Goal: Task Accomplishment & Management: Manage account settings

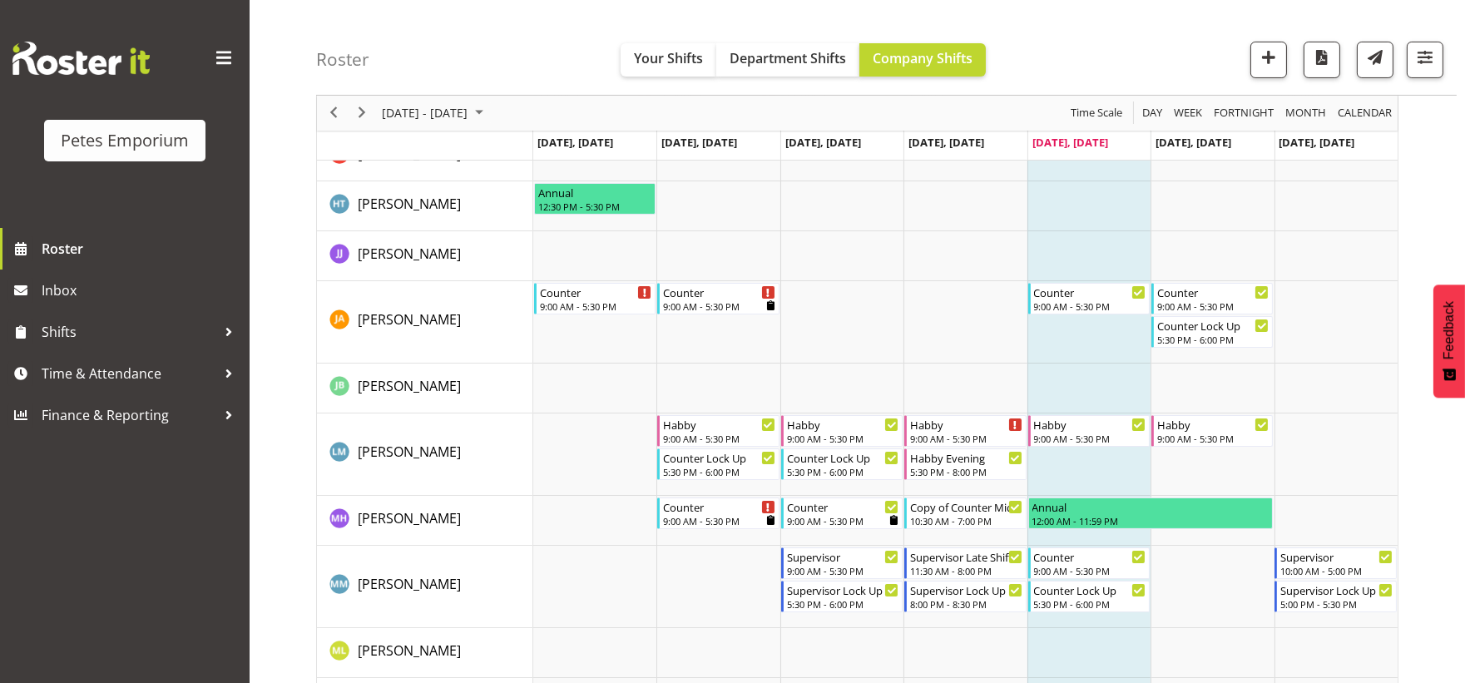
scroll to position [739, 0]
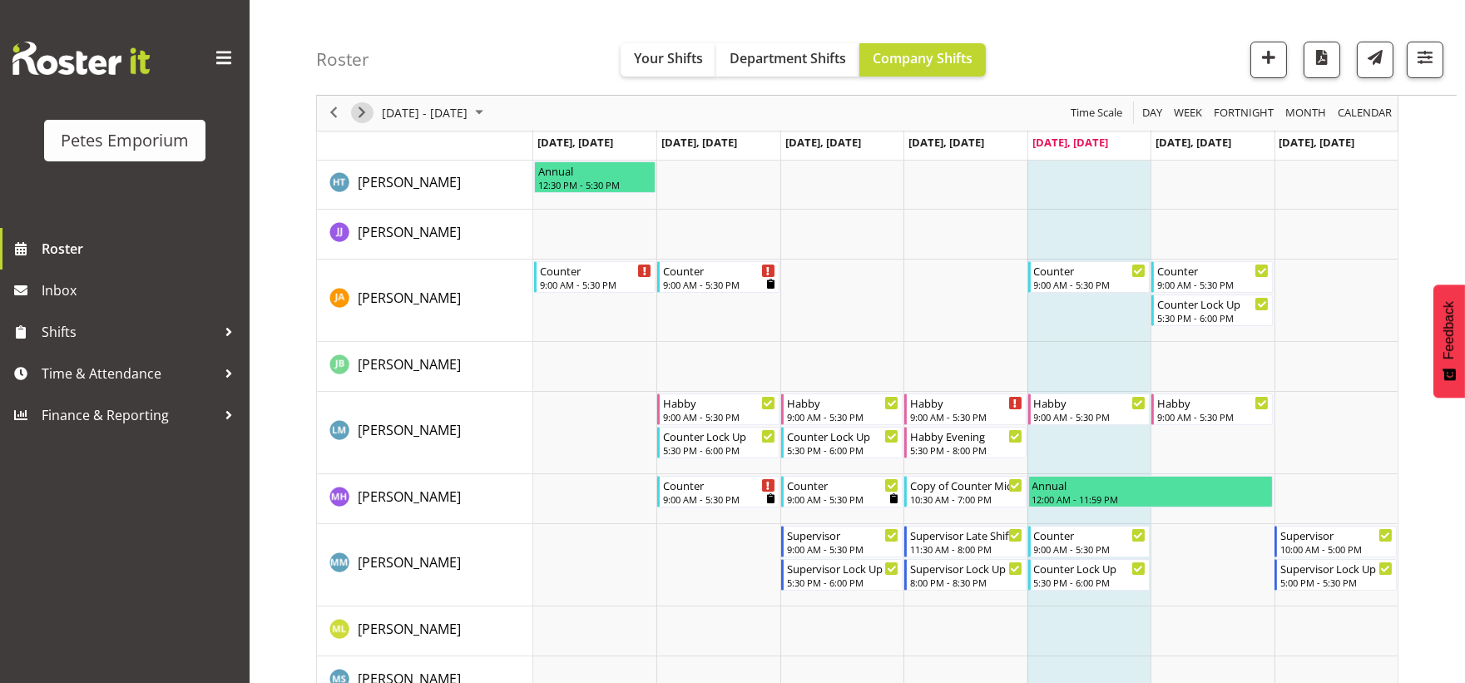
click at [356, 115] on span "Next" at bounding box center [362, 113] width 20 height 21
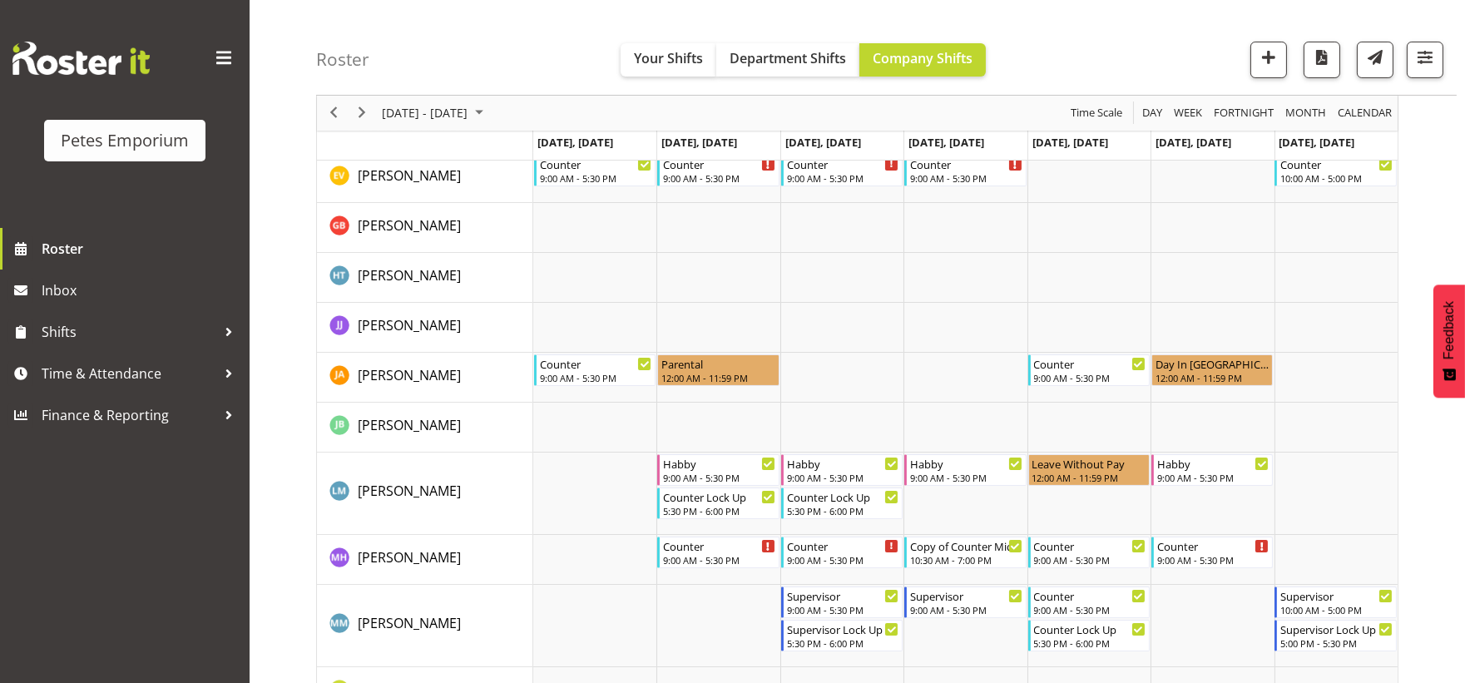
scroll to position [641, 0]
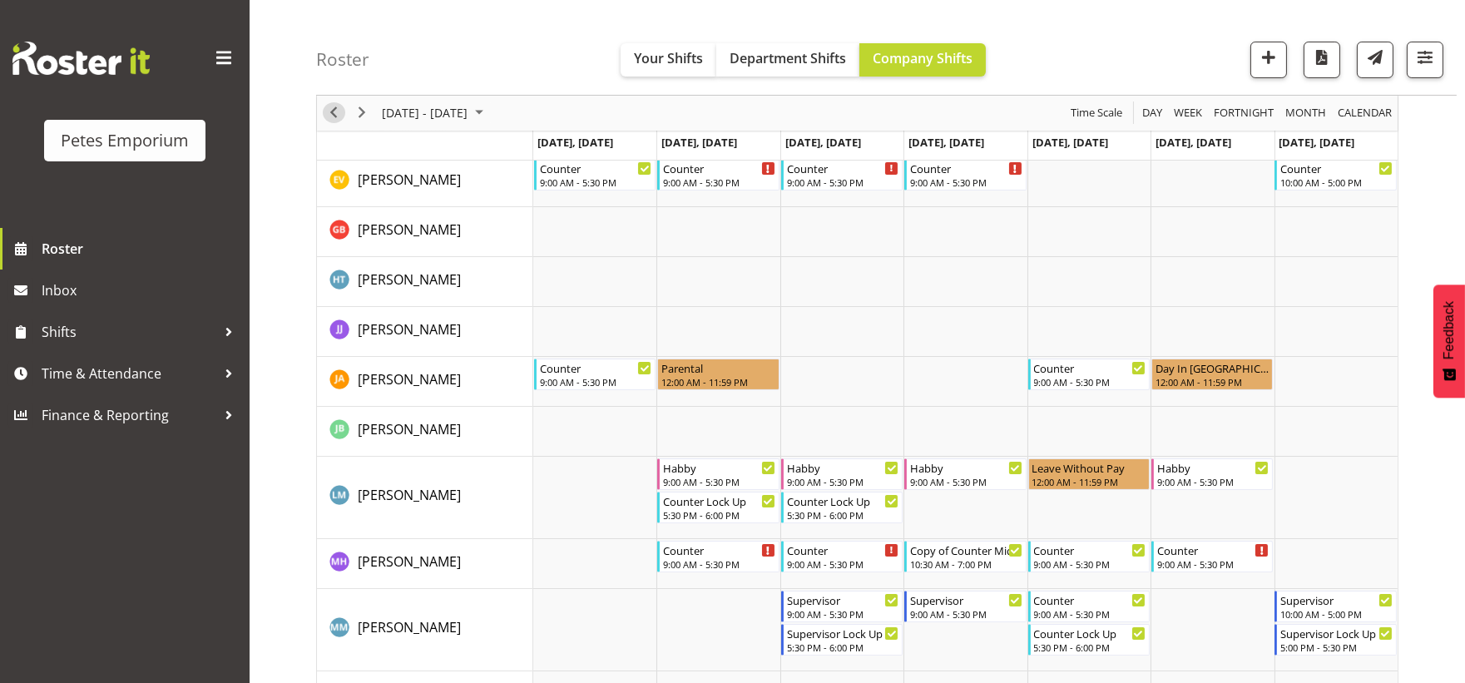
click at [342, 111] on span "Previous" at bounding box center [334, 113] width 20 height 21
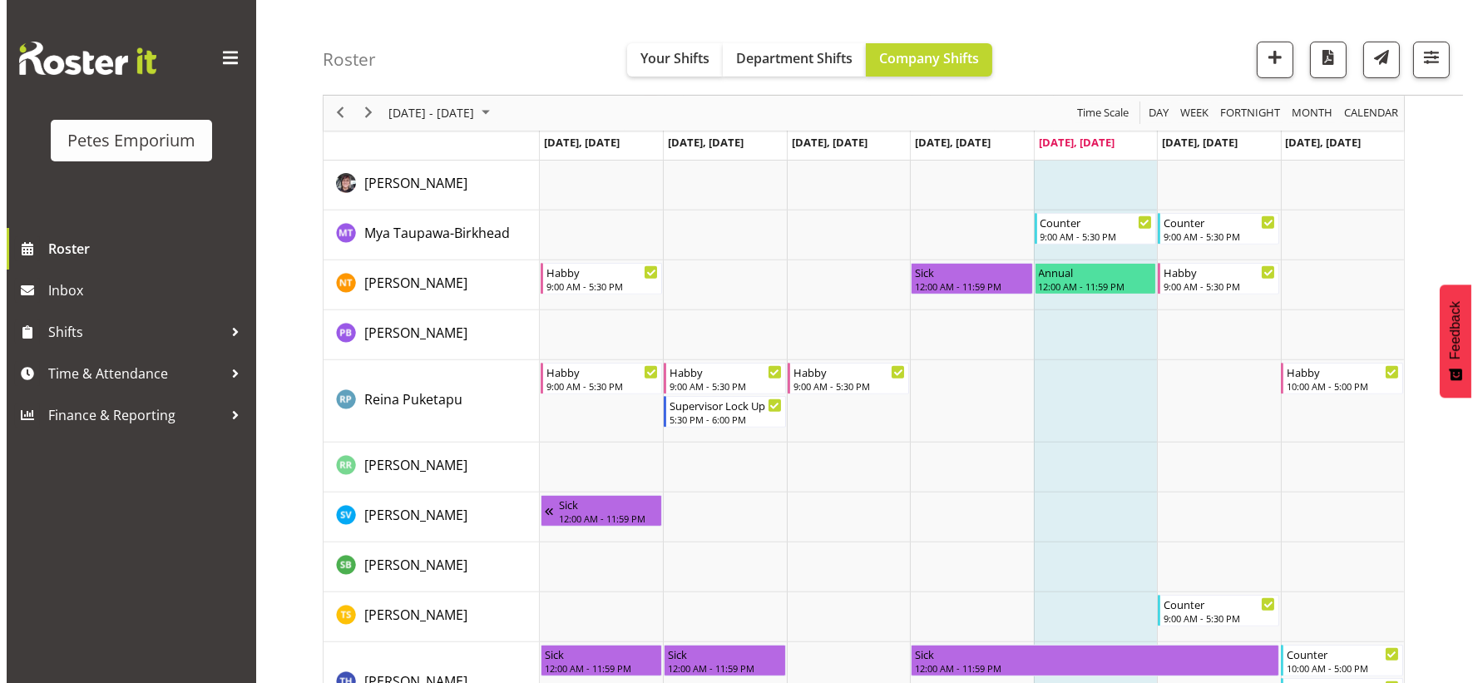
scroll to position [1503, 0]
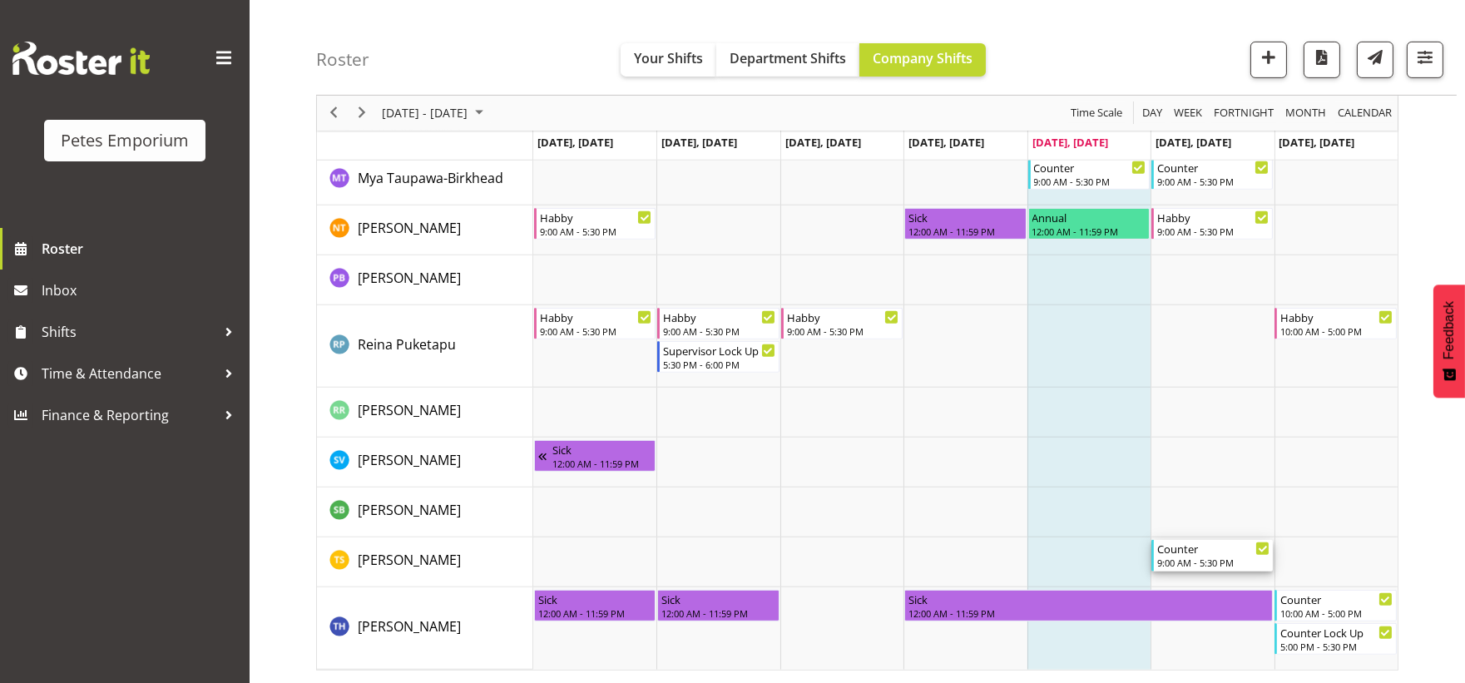
click at [1202, 550] on div "Counter" at bounding box center [1213, 548] width 112 height 17
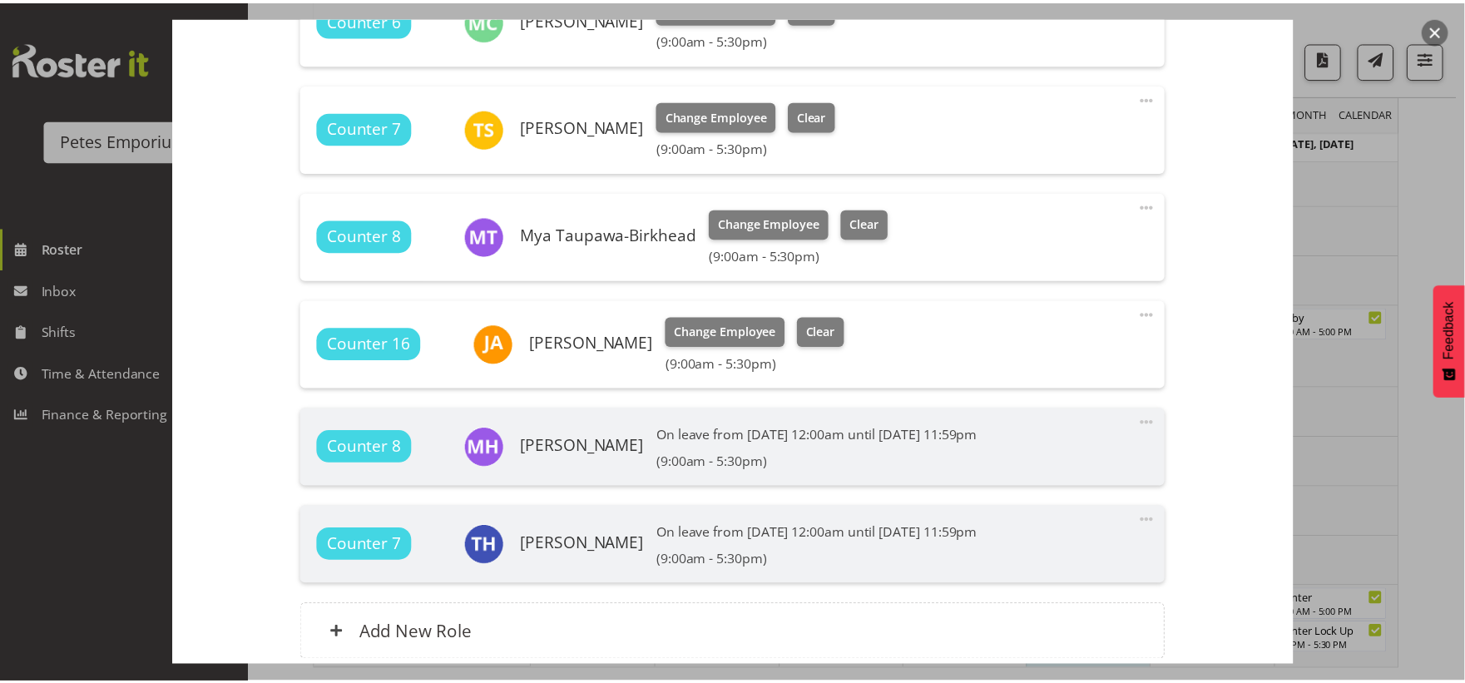
scroll to position [554, 0]
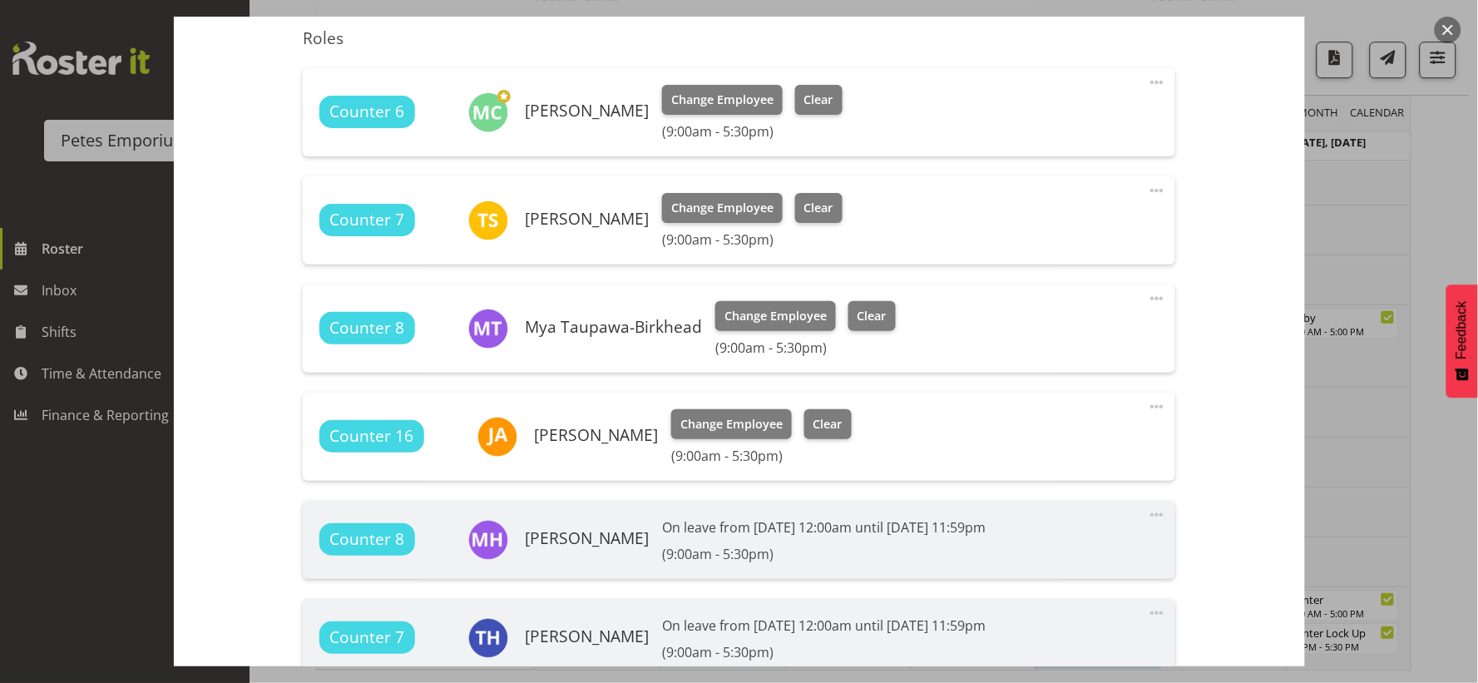
click at [1444, 27] on button "button" at bounding box center [1448, 30] width 27 height 27
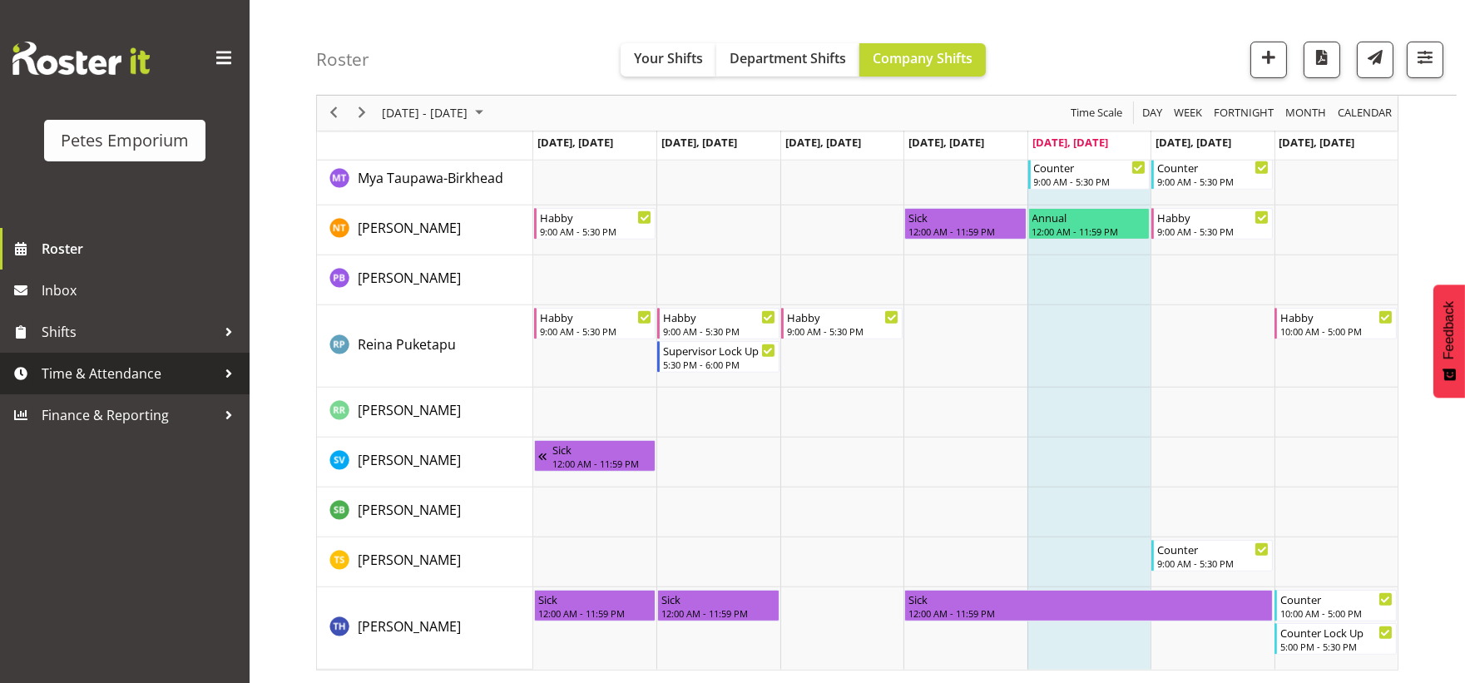
click at [136, 383] on span "Time & Attendance" at bounding box center [129, 373] width 175 height 25
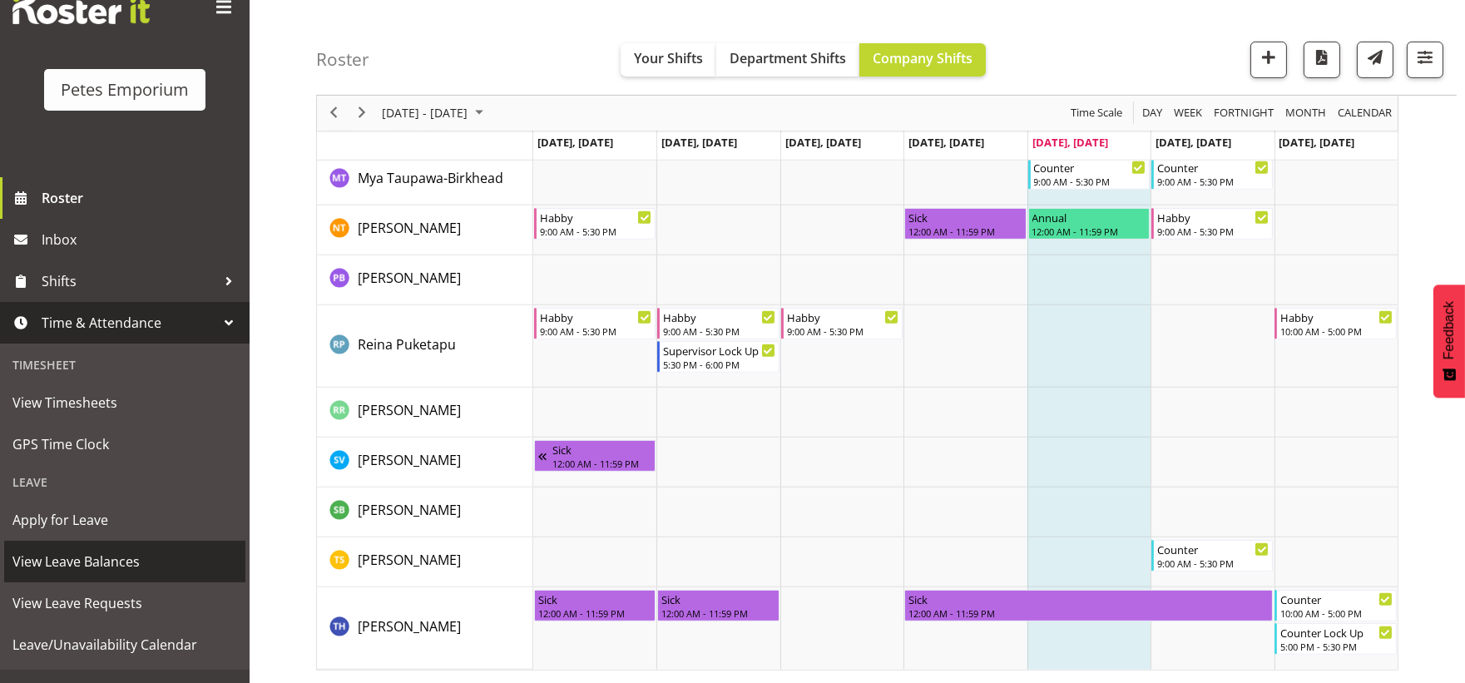
scroll to position [78, 0]
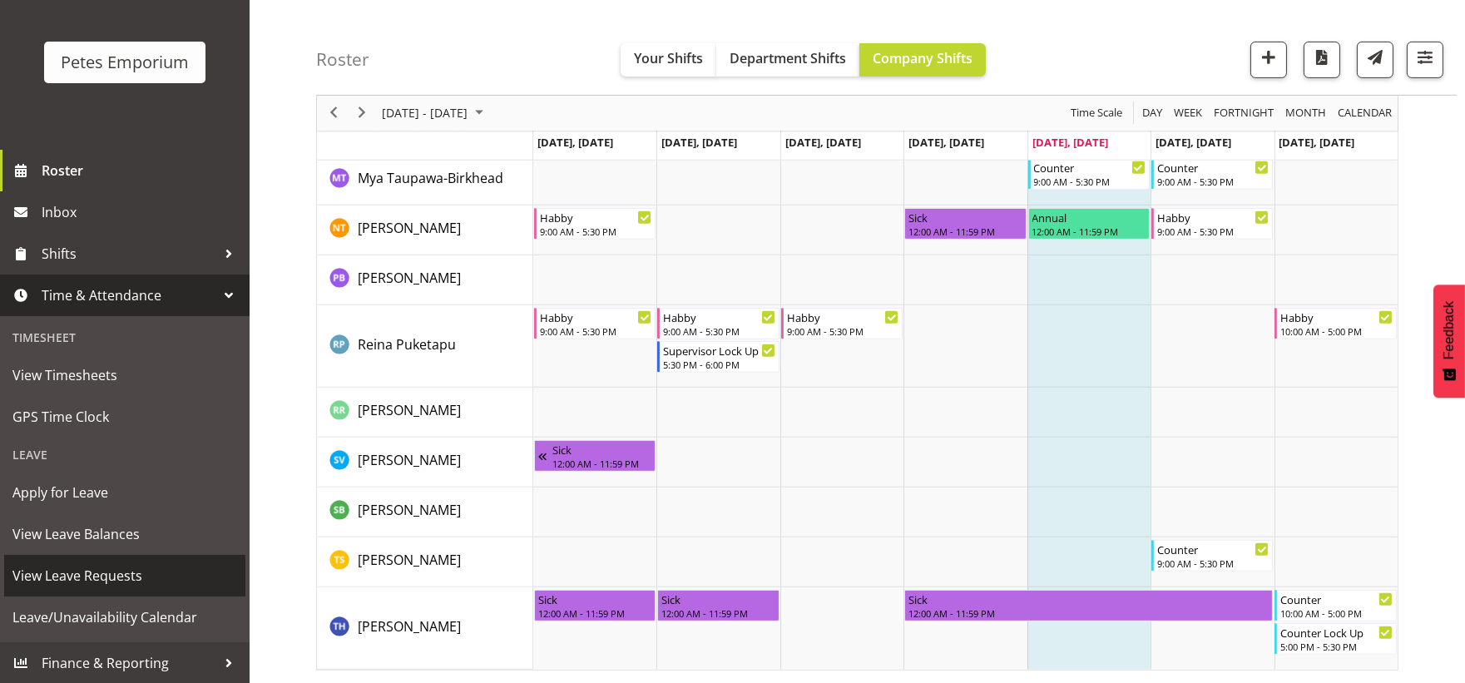
click at [126, 564] on span "View Leave Requests" at bounding box center [124, 575] width 225 height 25
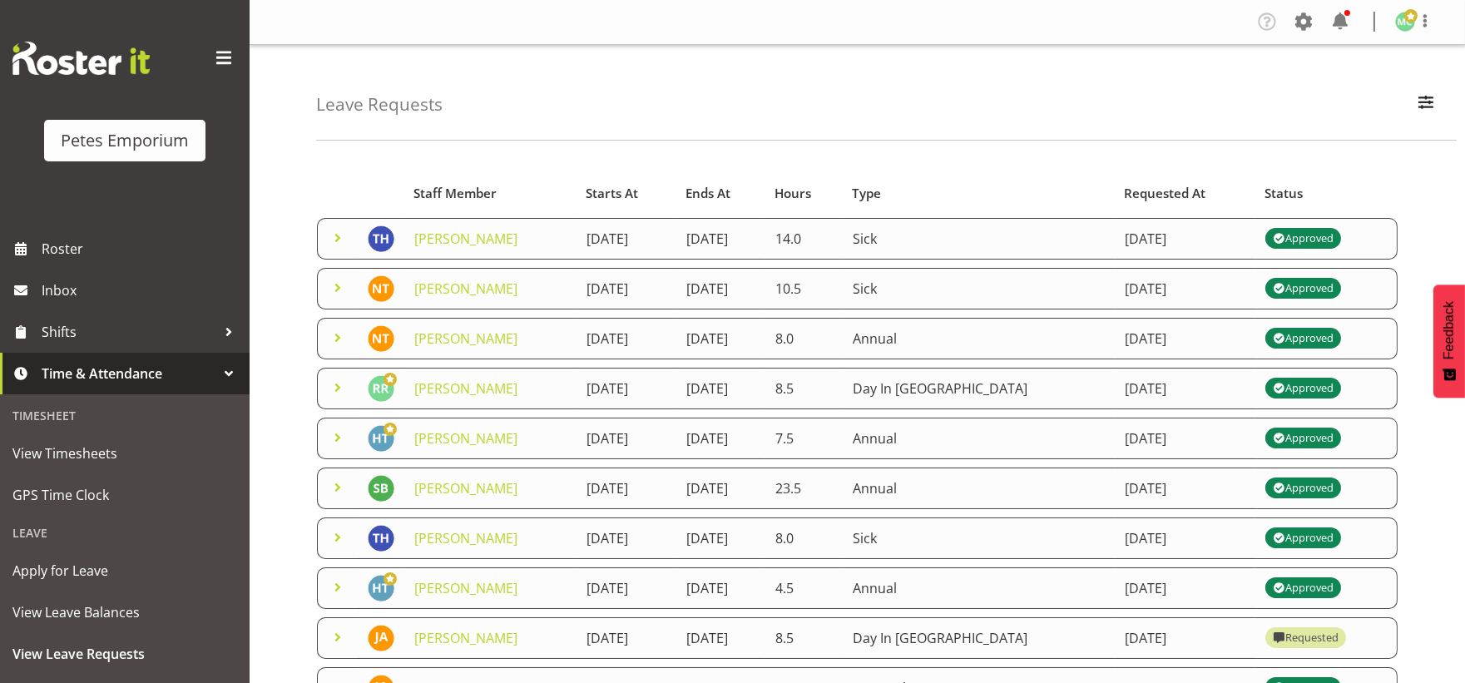
click at [334, 334] on span at bounding box center [338, 338] width 20 height 20
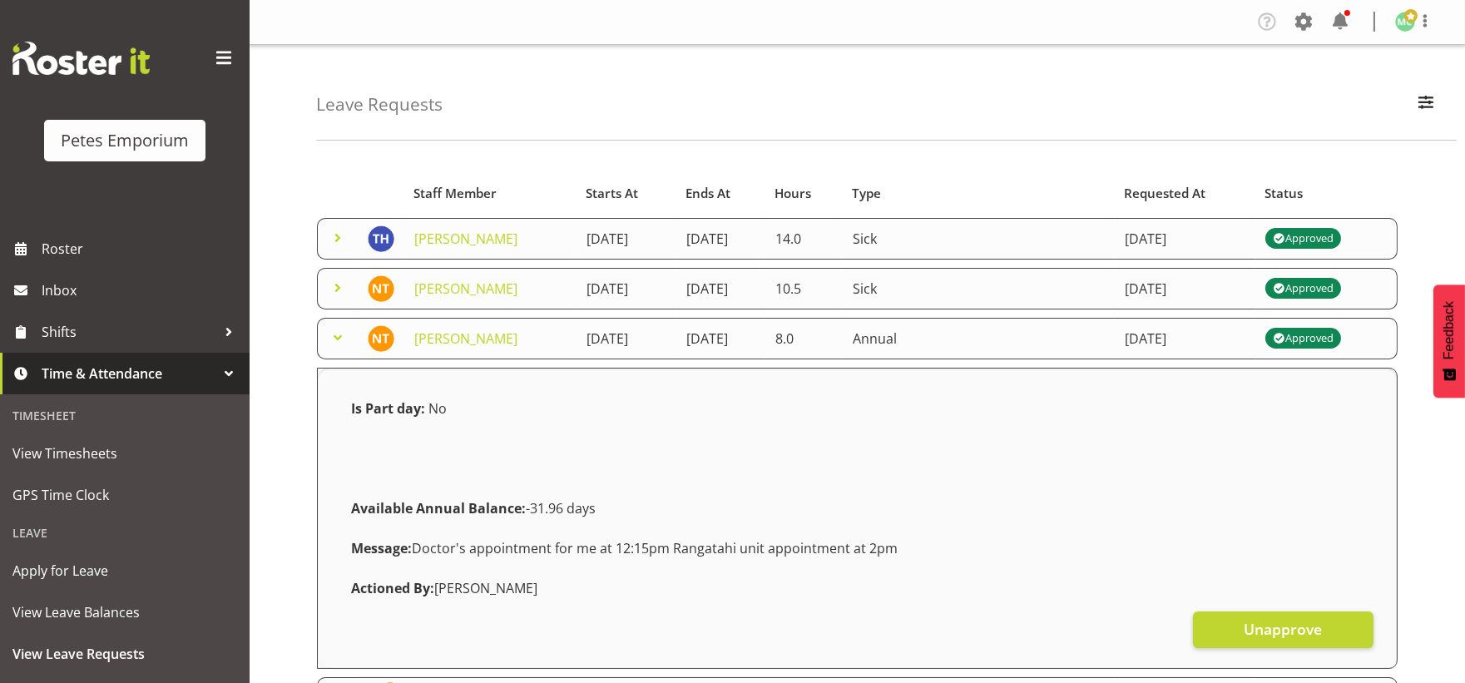
click at [342, 288] on span at bounding box center [338, 288] width 20 height 20
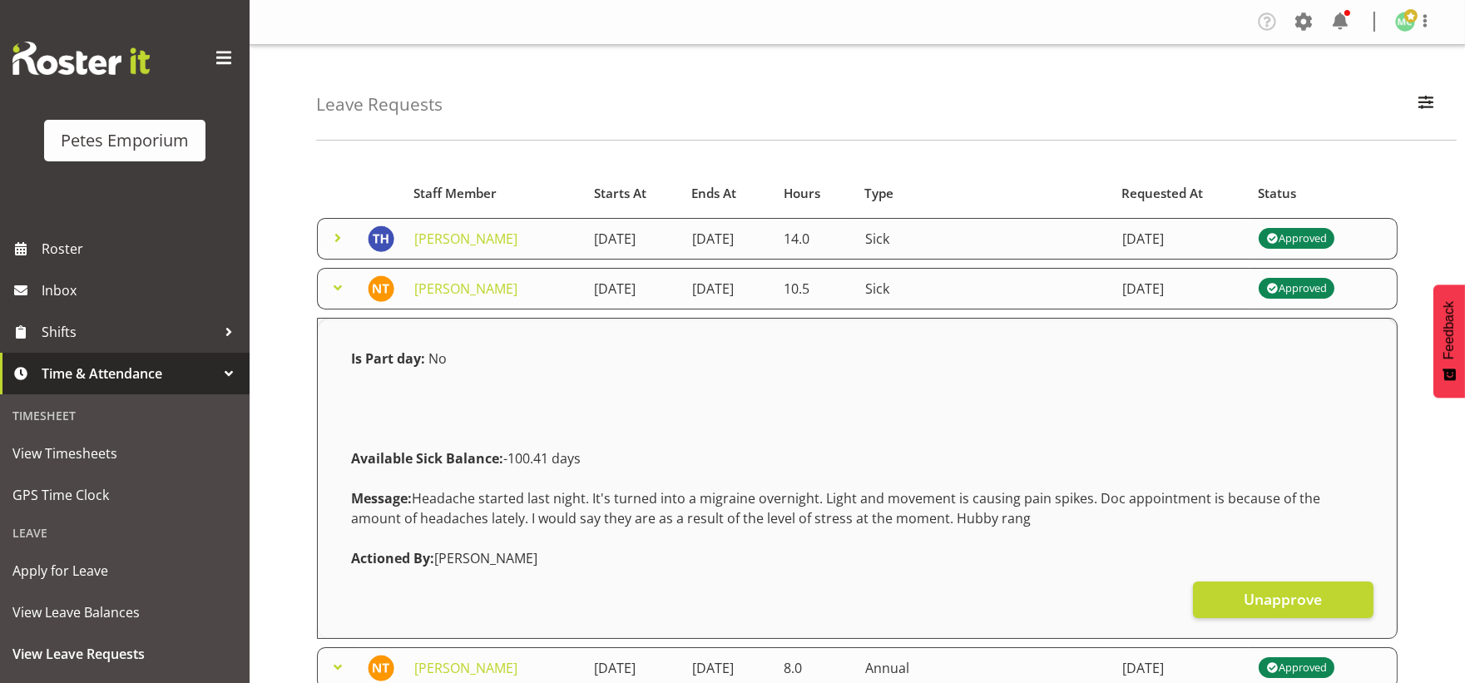
click at [335, 295] on span at bounding box center [338, 288] width 20 height 20
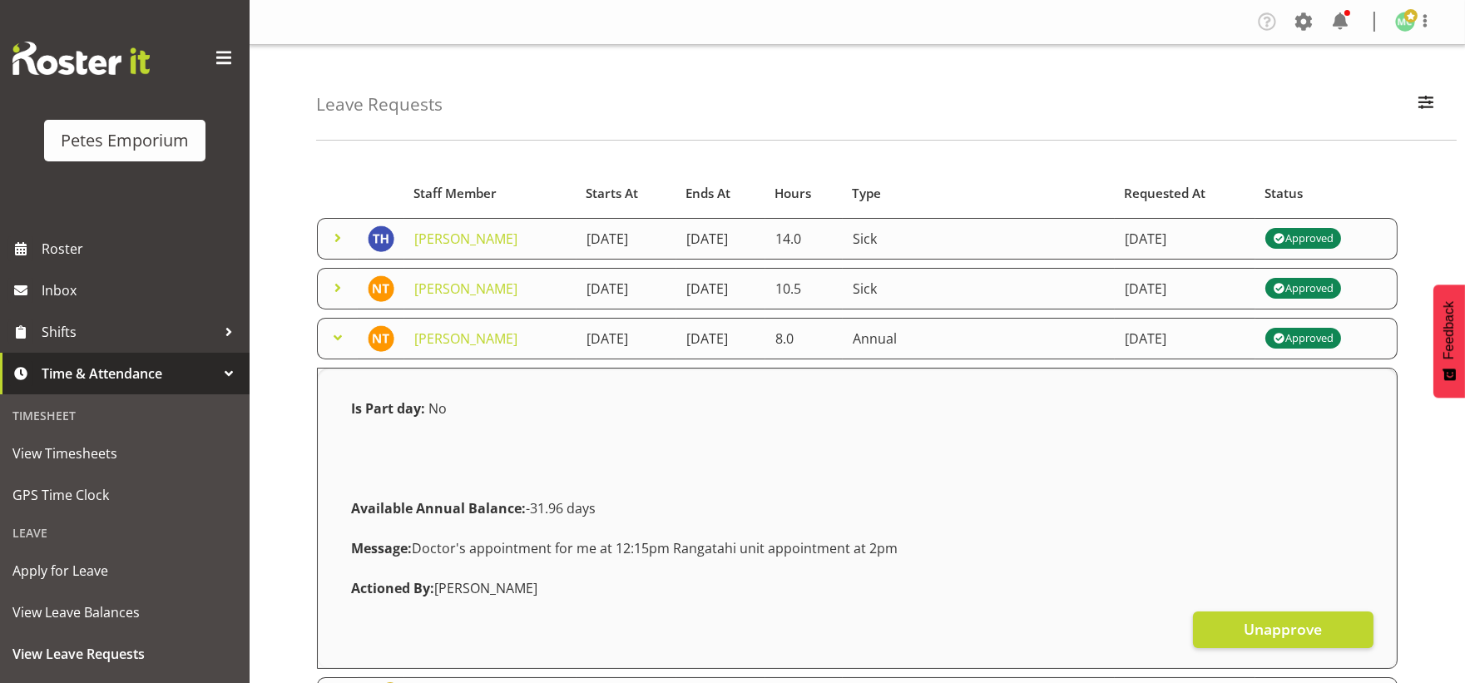
click at [344, 292] on span at bounding box center [338, 288] width 20 height 20
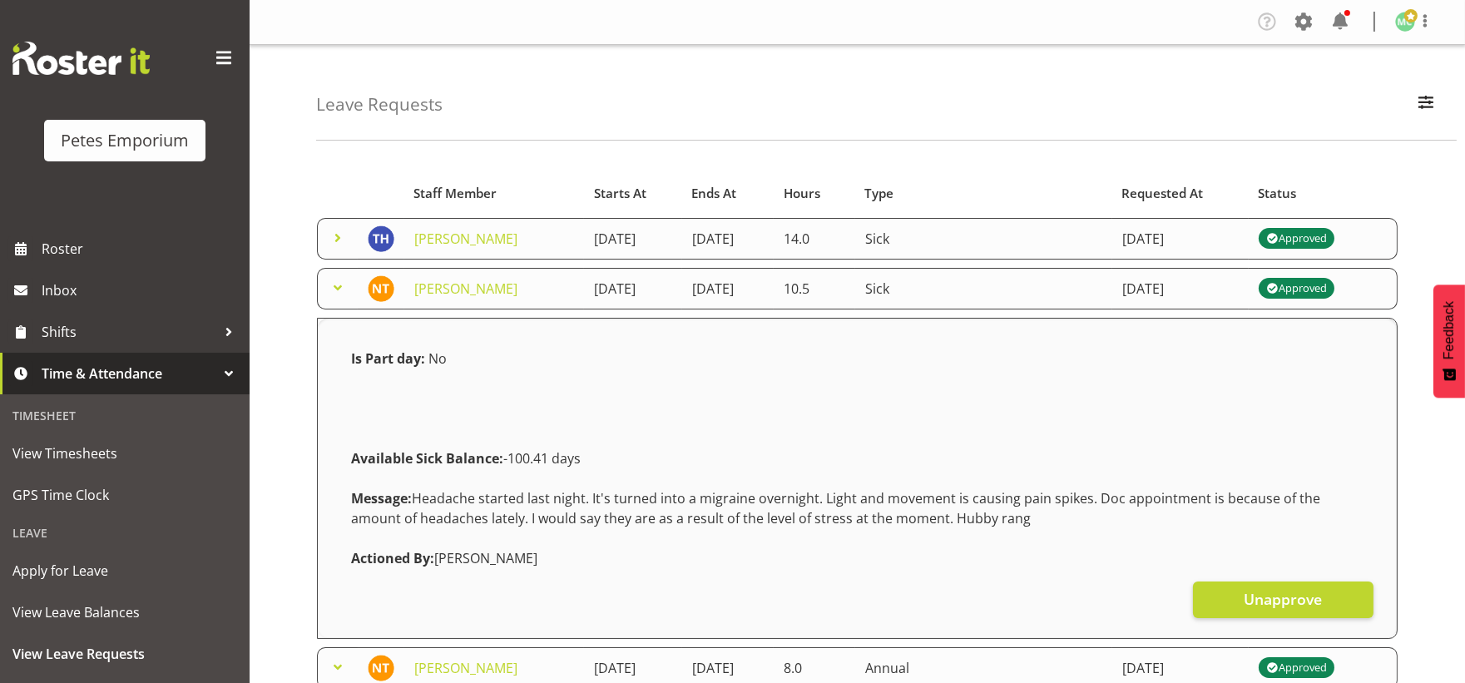
click at [330, 286] on span at bounding box center [338, 288] width 20 height 20
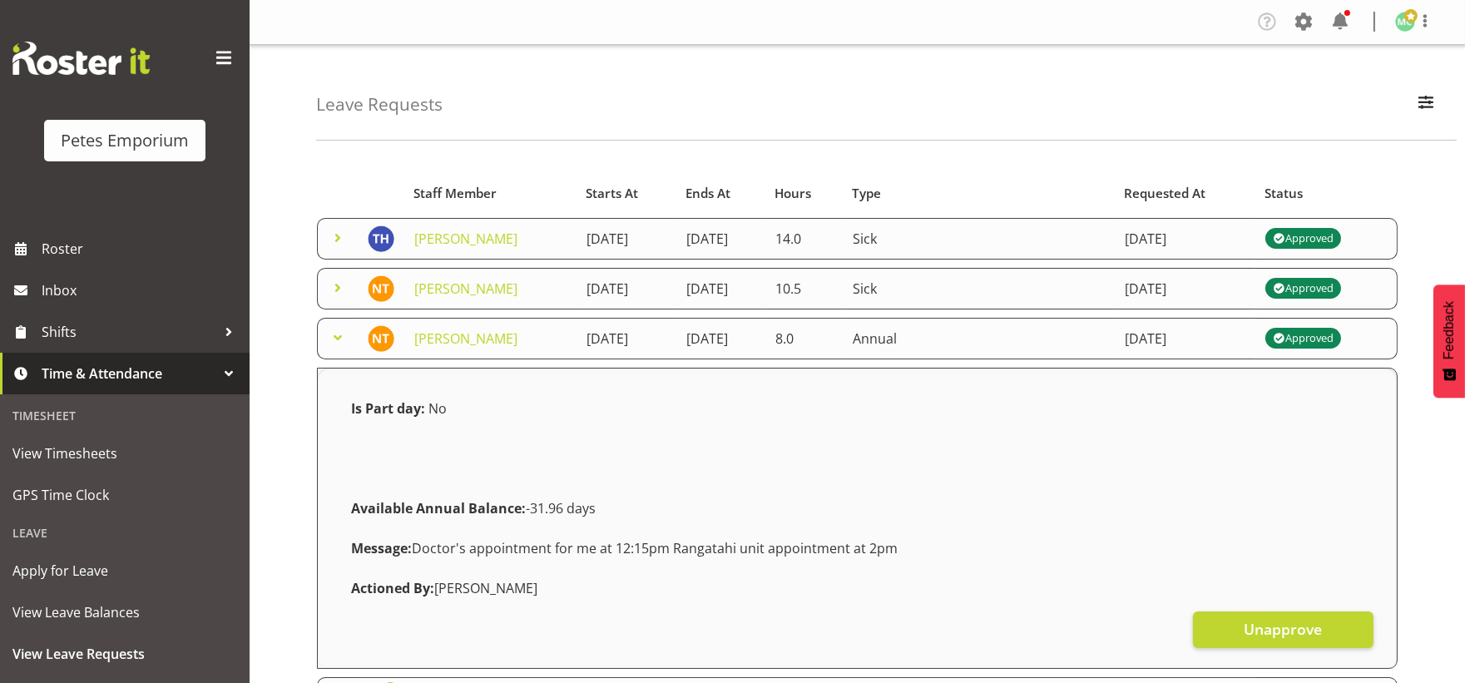
click at [345, 336] on span at bounding box center [338, 338] width 20 height 20
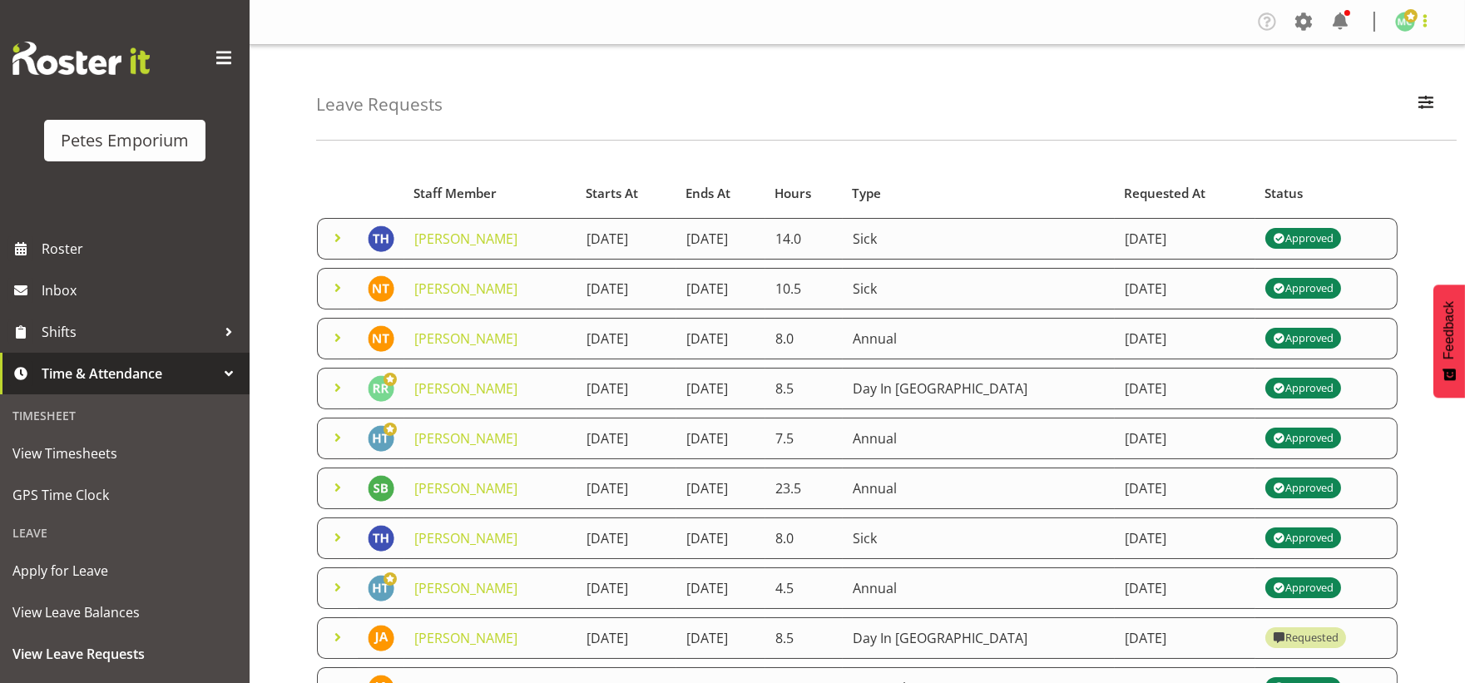
click at [1424, 27] on span at bounding box center [1425, 21] width 20 height 20
click at [1390, 89] on link "Log Out" at bounding box center [1355, 87] width 160 height 30
